Goal: Transaction & Acquisition: Purchase product/service

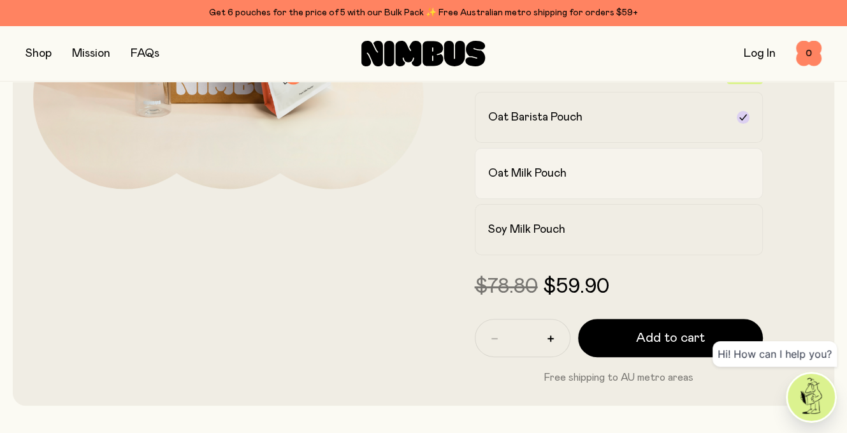
scroll to position [255, 0]
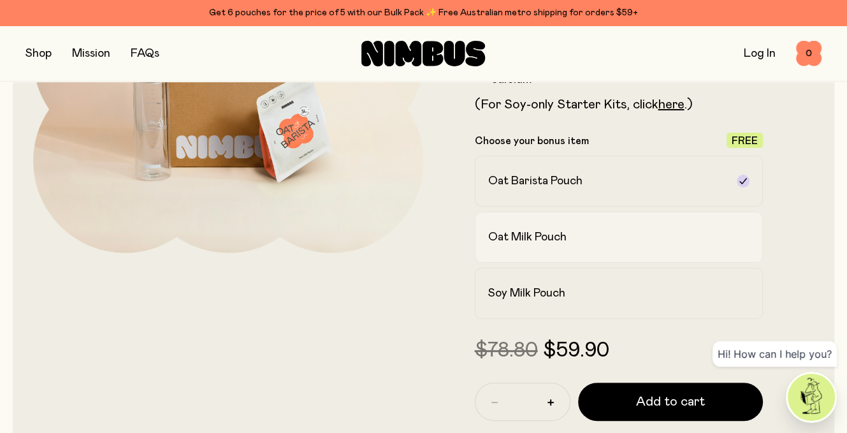
click at [624, 241] on div "Oat Milk Pouch" at bounding box center [607, 236] width 239 height 15
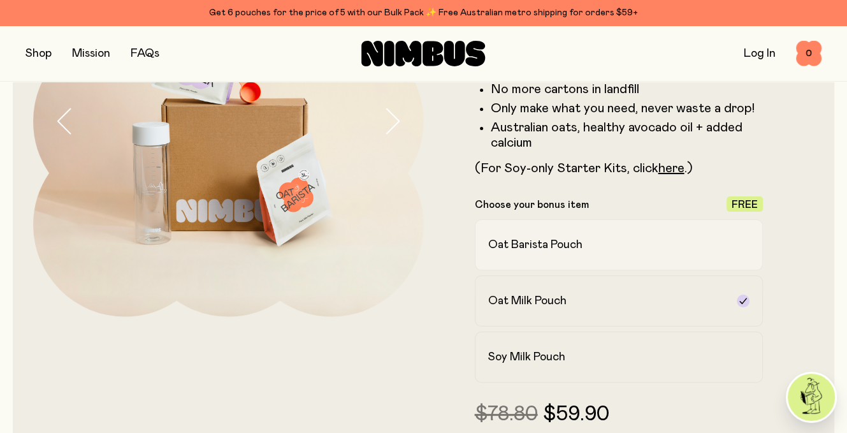
click at [629, 243] on div "Oat Barista Pouch" at bounding box center [607, 244] width 239 height 15
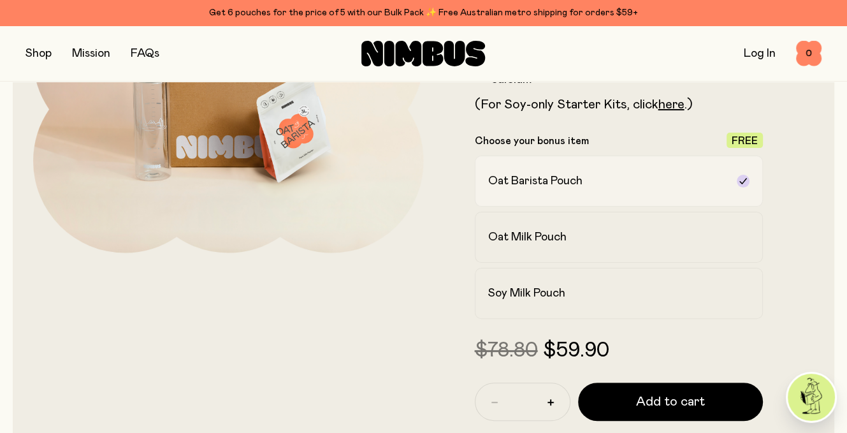
scroll to position [319, 0]
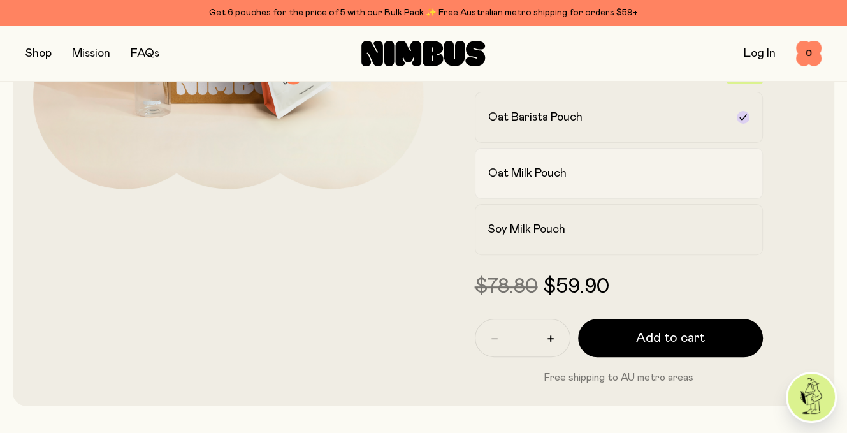
click at [553, 170] on h2 "Oat Milk Pouch" at bounding box center [527, 173] width 78 height 15
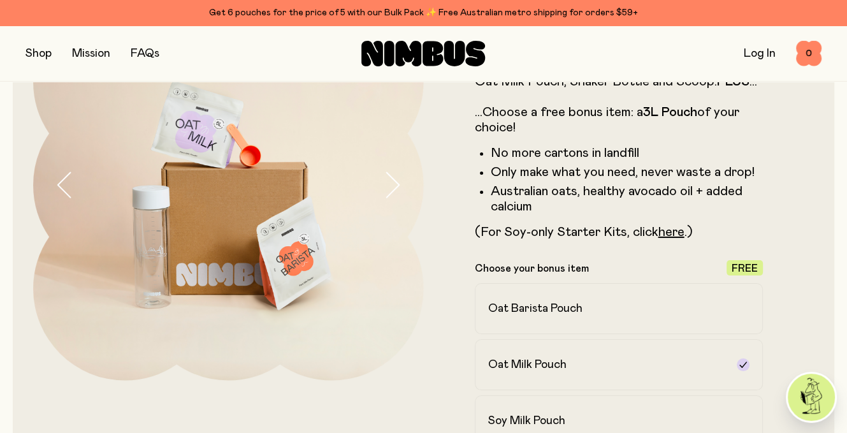
scroll to position [0, 0]
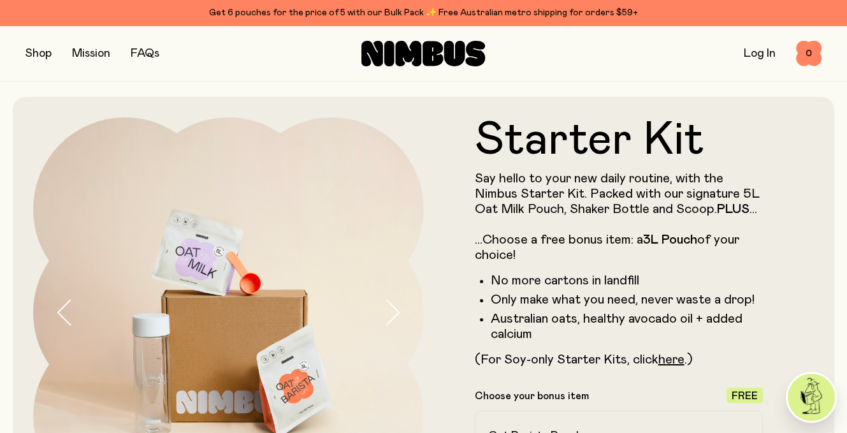
drag, startPoint x: 39, startPoint y: 52, endPoint x: 32, endPoint y: 53, distance: 6.4
click at [32, 53] on button "button" at bounding box center [38, 54] width 26 height 18
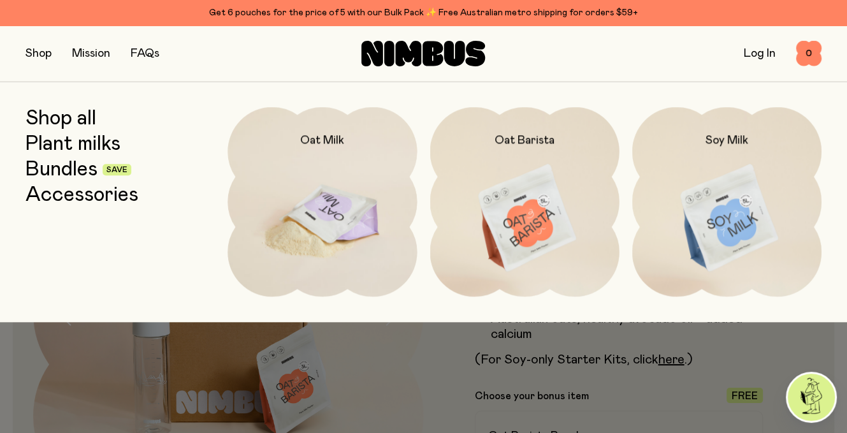
click at [357, 219] on img at bounding box center [321, 218] width 189 height 222
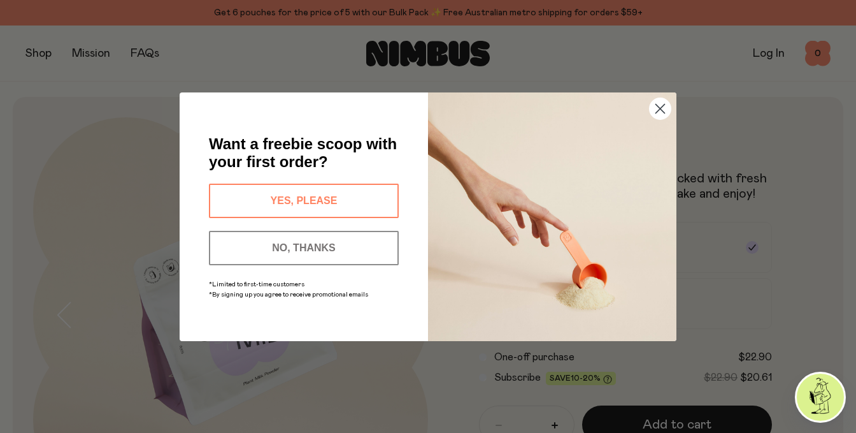
click at [665, 106] on circle "Close dialog" at bounding box center [660, 107] width 21 height 21
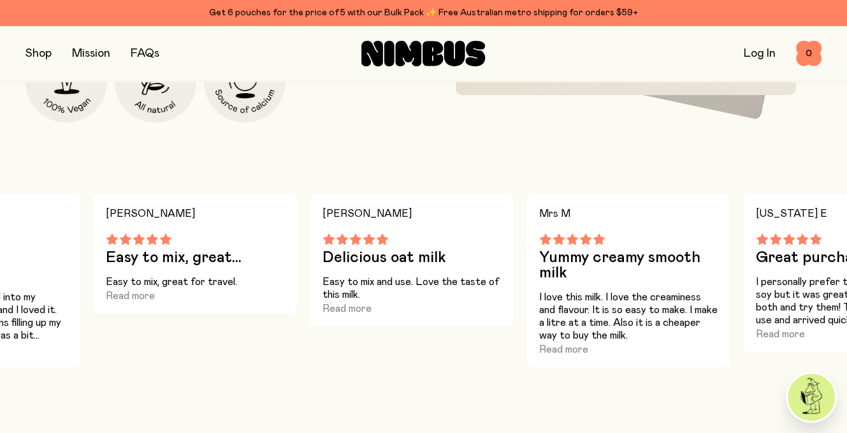
scroll to position [828, 0]
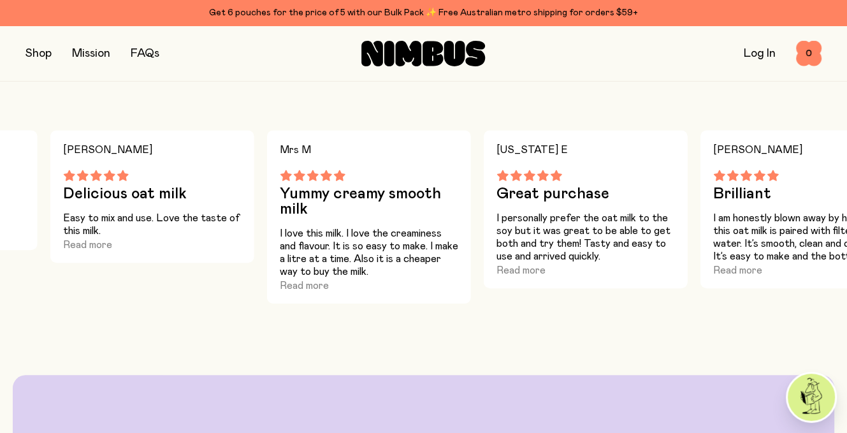
click at [47, 55] on button "button" at bounding box center [38, 54] width 26 height 18
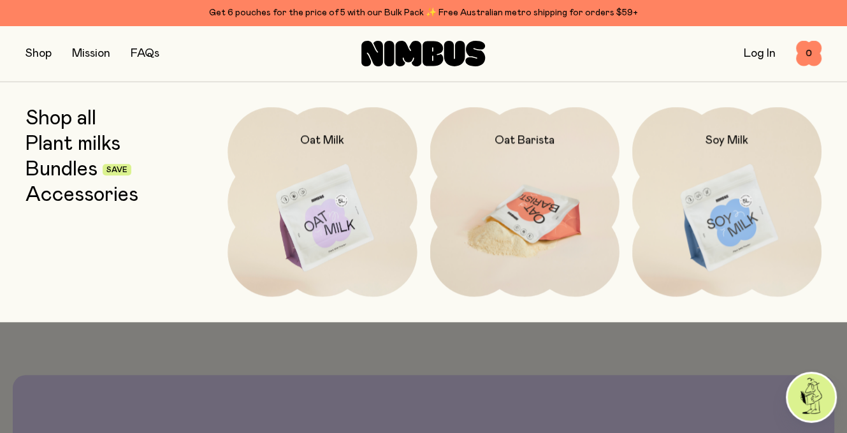
click at [550, 224] on img at bounding box center [524, 218] width 189 height 222
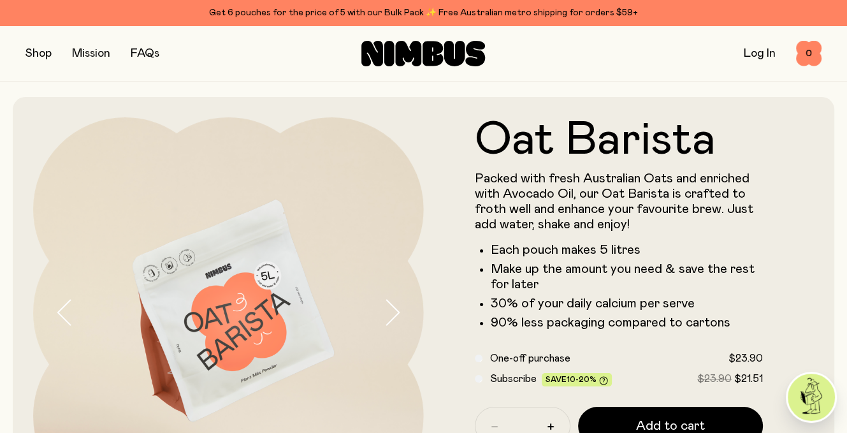
click at [34, 50] on button "button" at bounding box center [38, 54] width 26 height 18
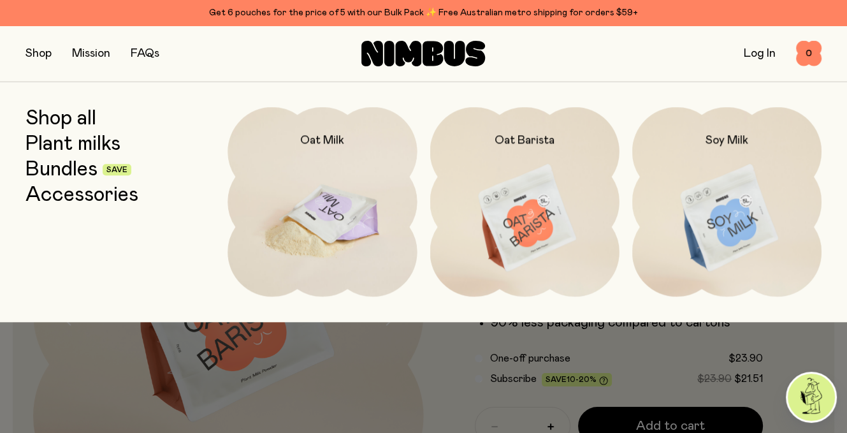
click at [313, 194] on img at bounding box center [321, 218] width 189 height 222
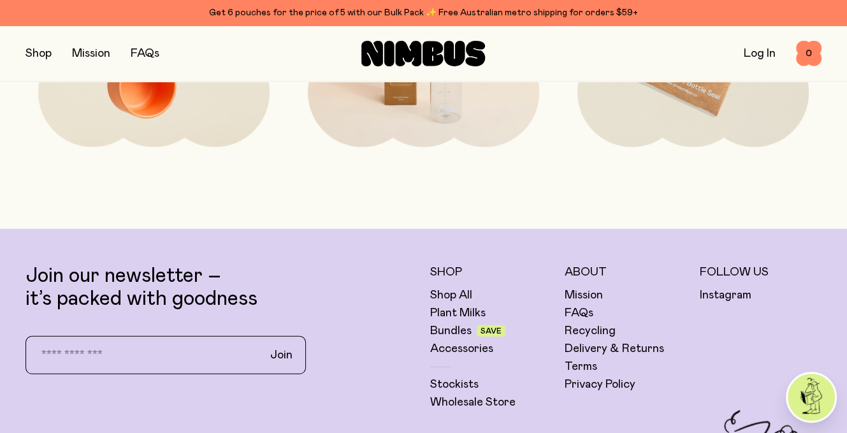
scroll to position [2994, 0]
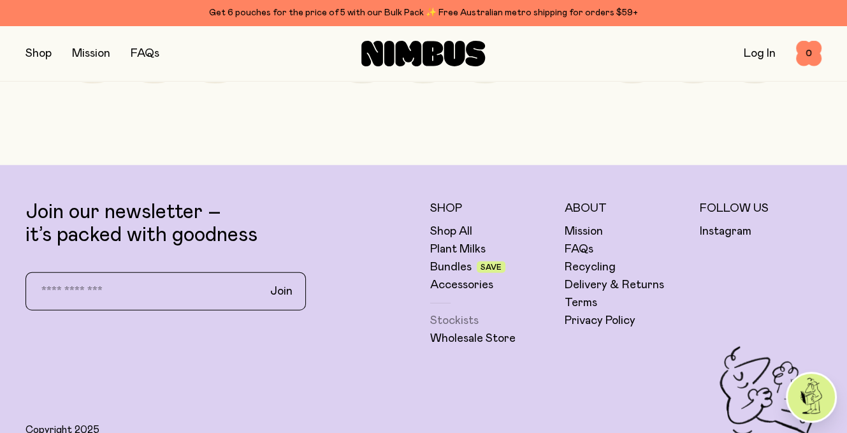
click at [454, 323] on link "Stockists" at bounding box center [454, 320] width 48 height 15
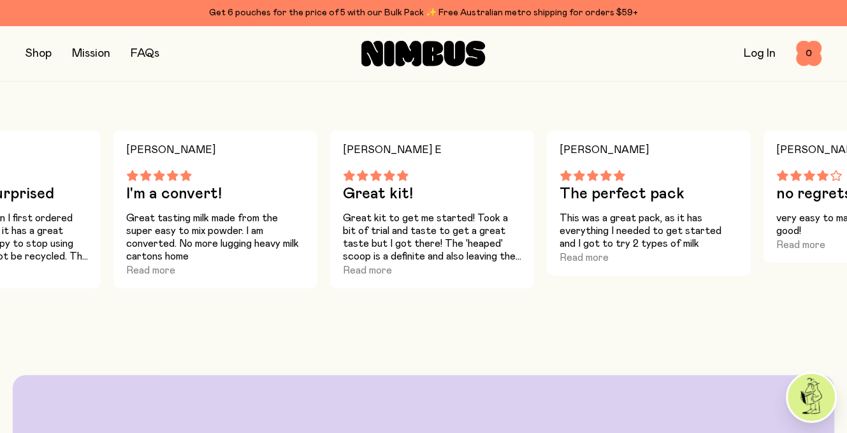
scroll to position [382, 0]
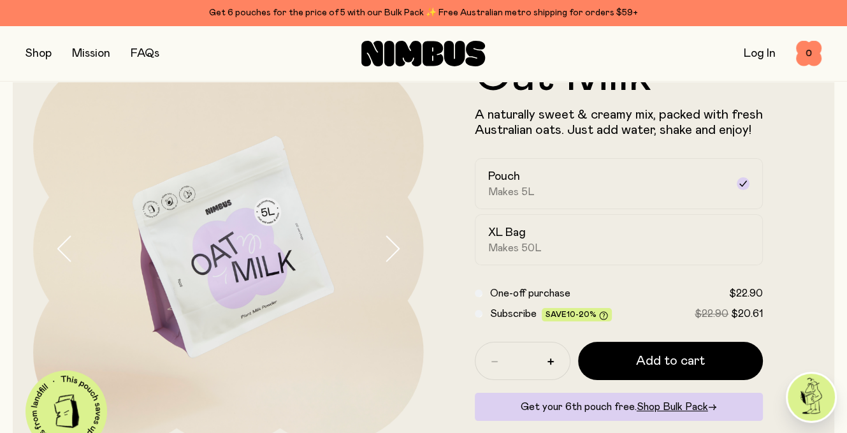
scroll to position [127, 0]
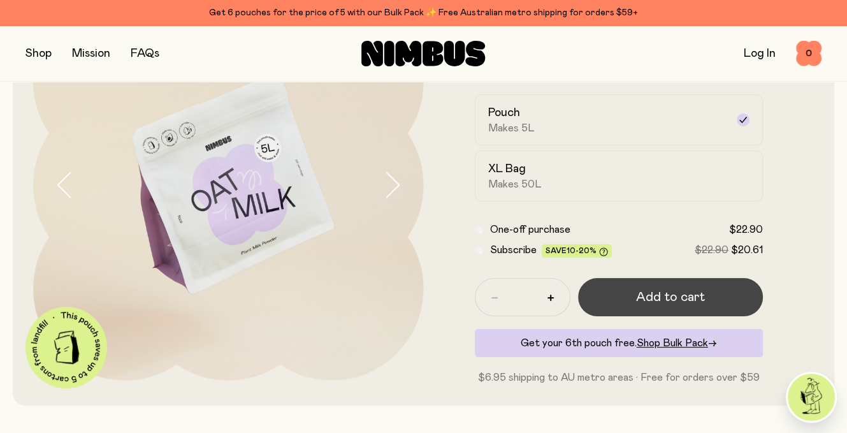
click at [676, 296] on span "Add to cart" at bounding box center [670, 297] width 69 height 18
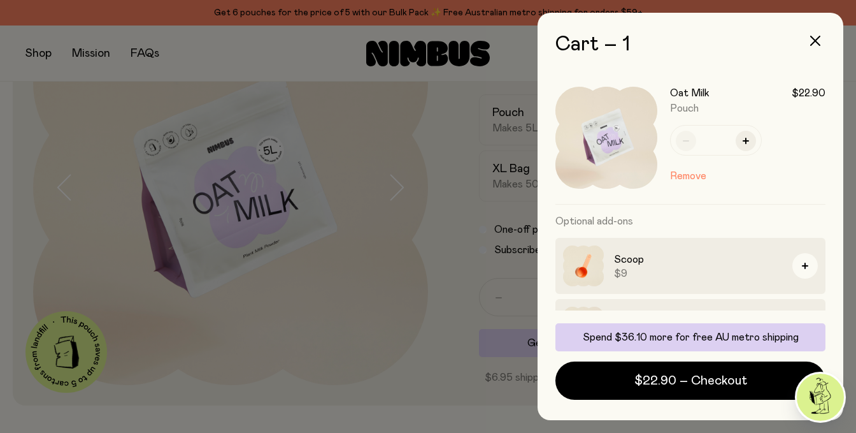
scroll to position [105, 0]
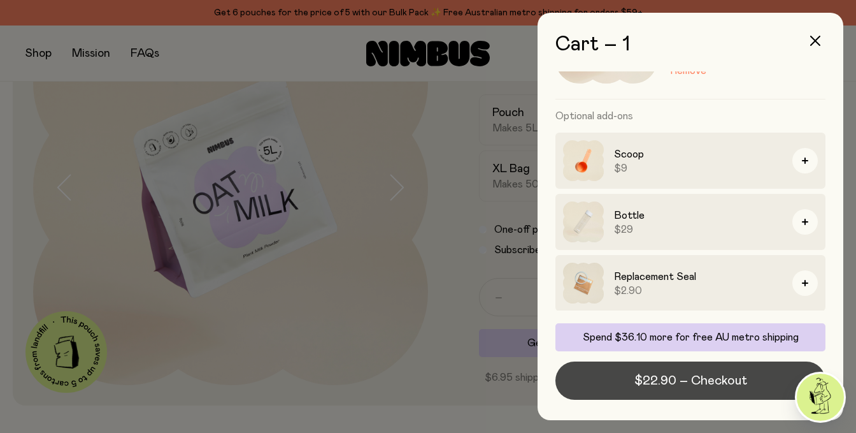
click at [714, 382] on span "$22.90 – Checkout" at bounding box center [691, 380] width 113 height 18
